Goal: Find specific page/section: Find specific page/section

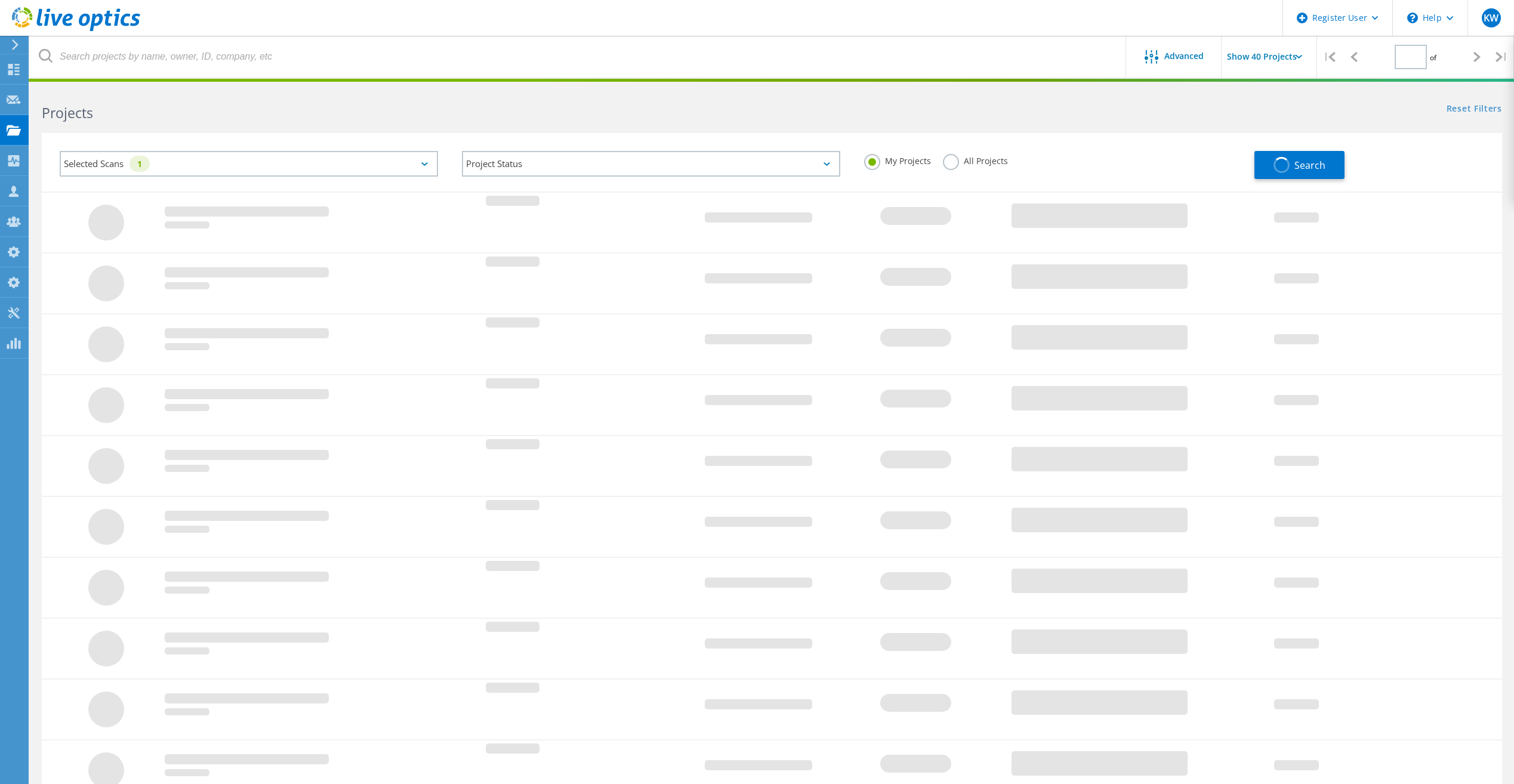
type input "1"
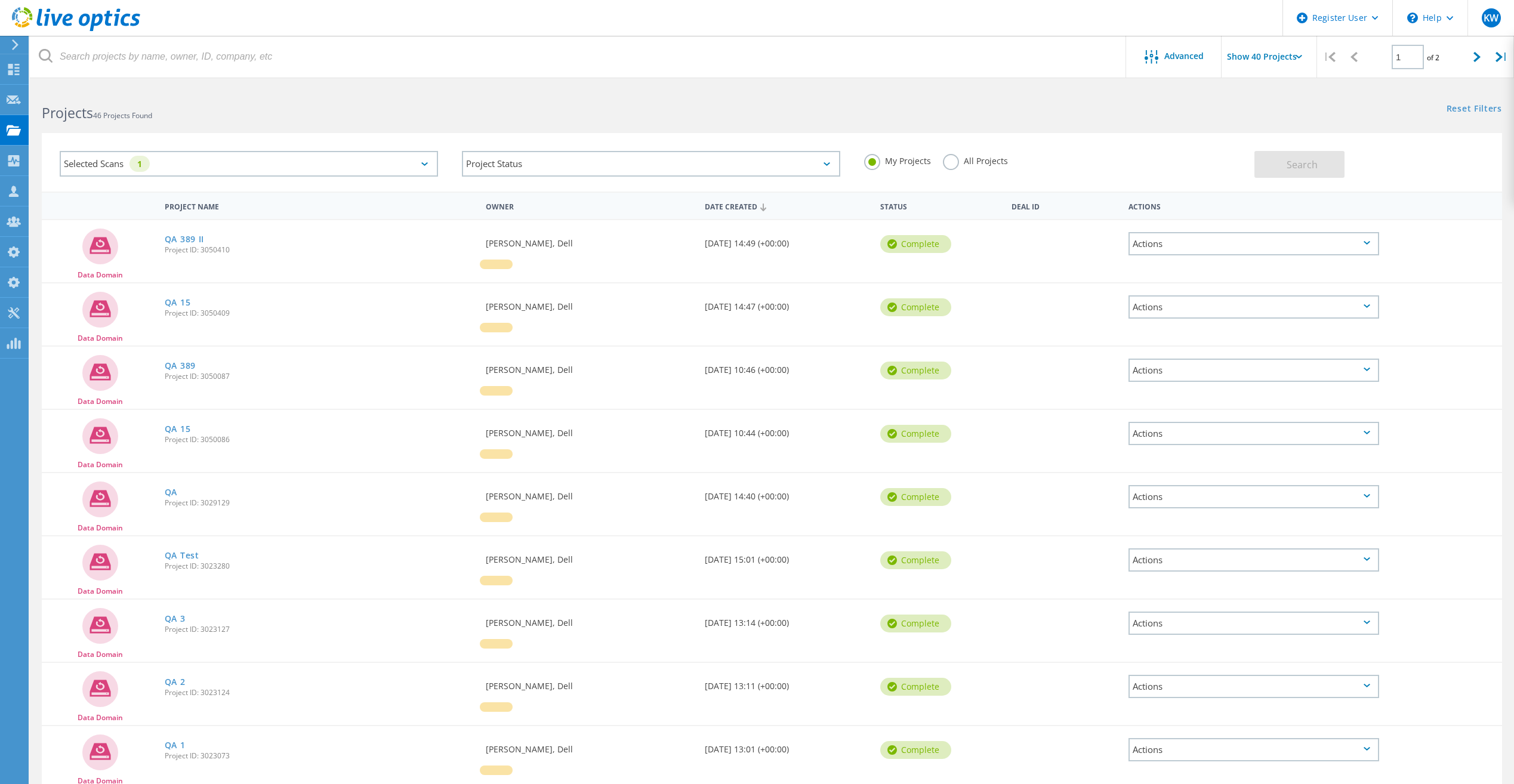
click at [941, 156] on div "My Projects All Projects" at bounding box center [1053, 161] width 402 height 44
click at [945, 161] on label "All Projects" at bounding box center [975, 160] width 65 height 12
click at [0, 0] on input "All Projects" at bounding box center [0, 0] width 0 height 0
click at [1241, 169] on div "My Projects All Projects" at bounding box center [1053, 161] width 402 height 44
click at [1283, 163] on button "Search" at bounding box center [1299, 164] width 90 height 27
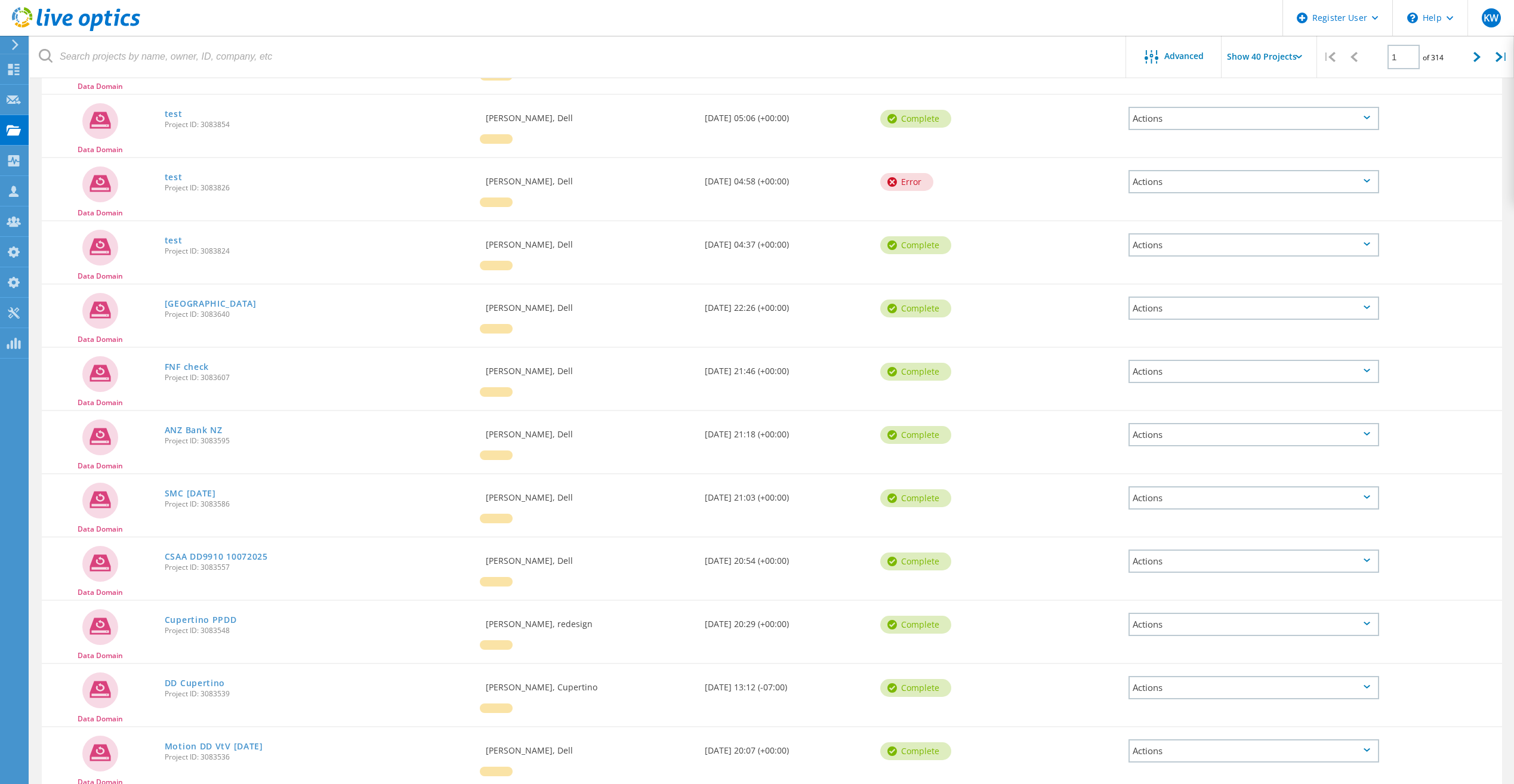
scroll to position [372, 0]
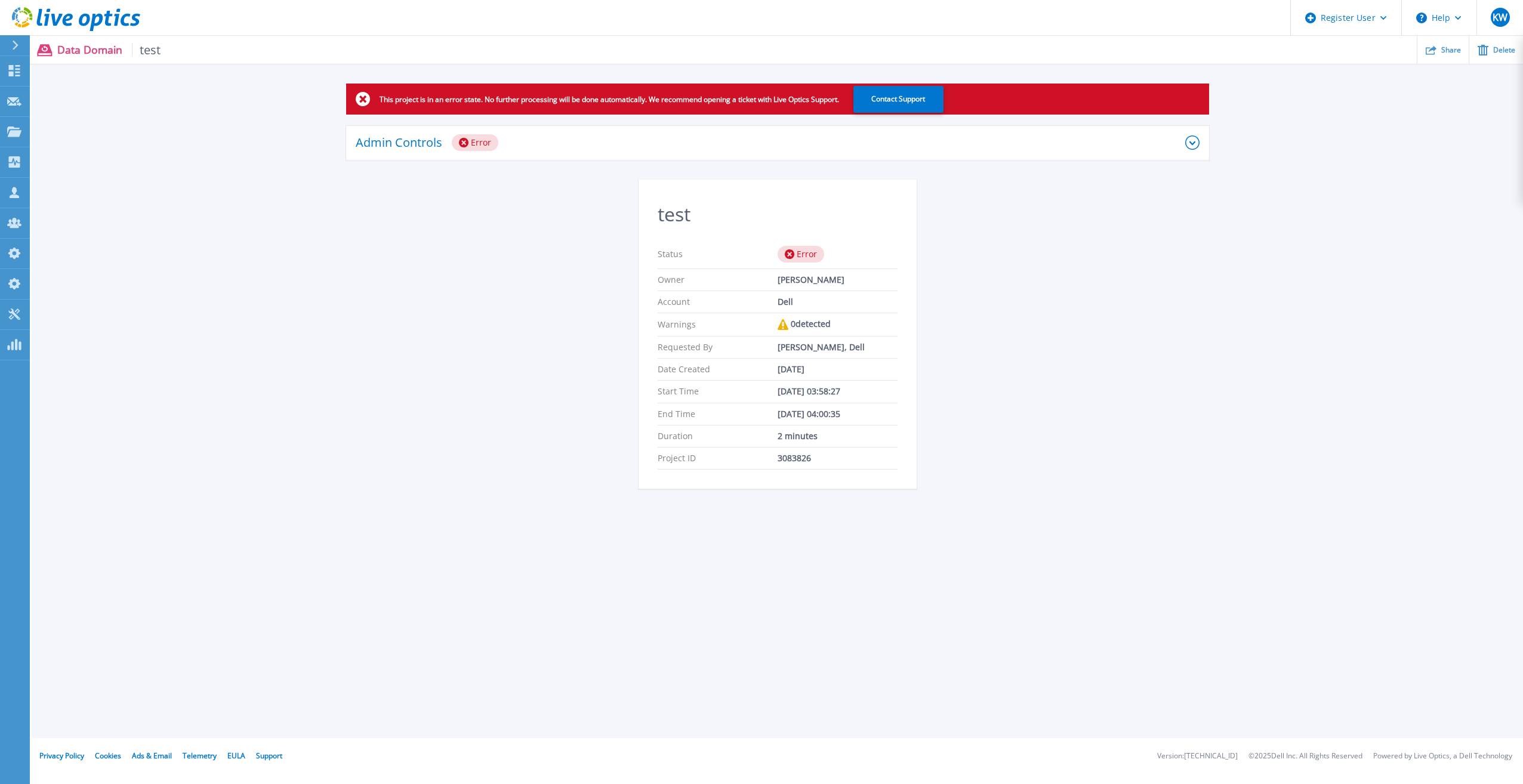
click at [580, 137] on div "Admin Controls Error" at bounding box center [771, 143] width 830 height 17
